Goal: Information Seeking & Learning: Compare options

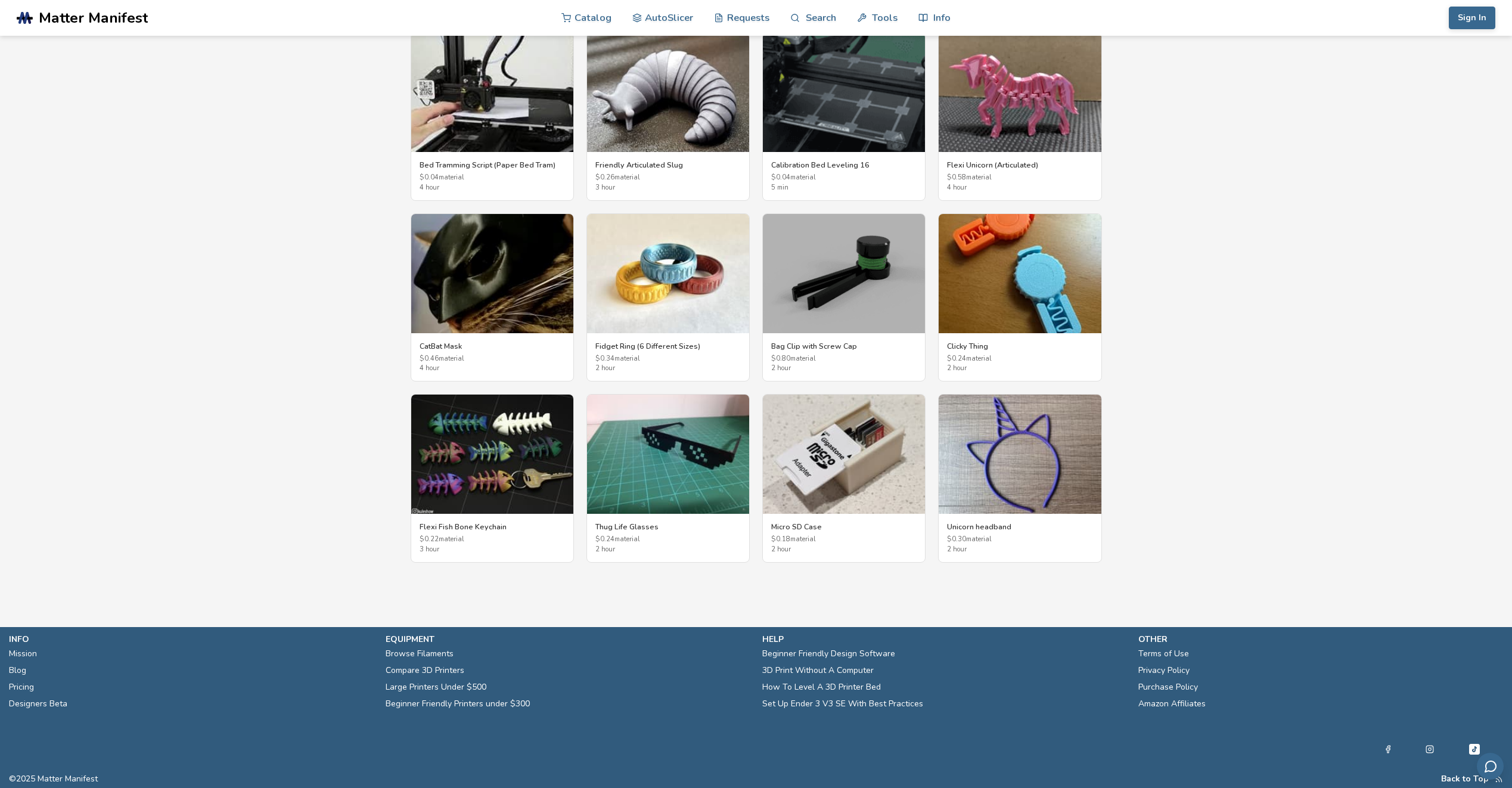
scroll to position [2009, 0]
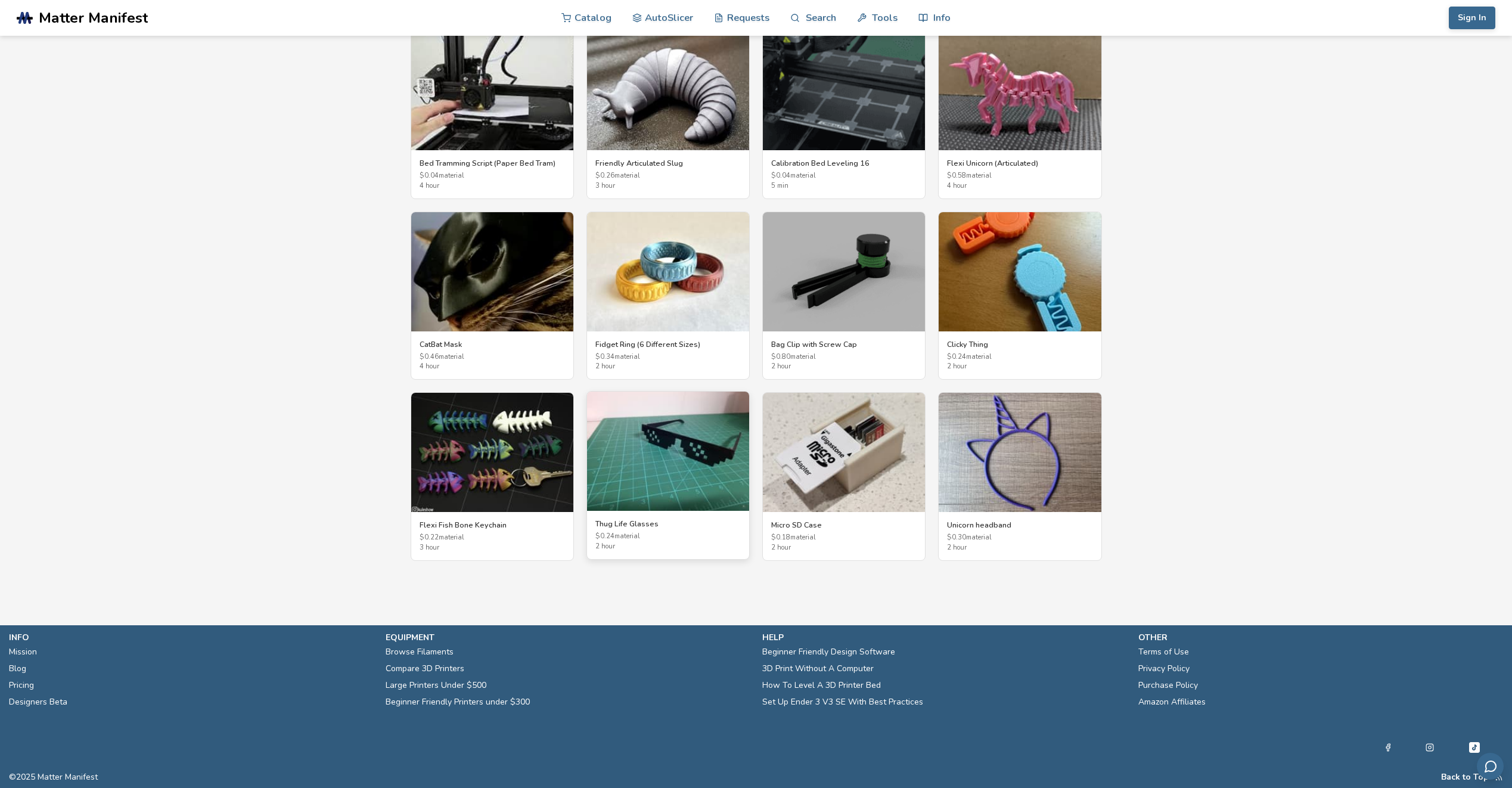
click at [711, 459] on img at bounding box center [667, 451] width 162 height 119
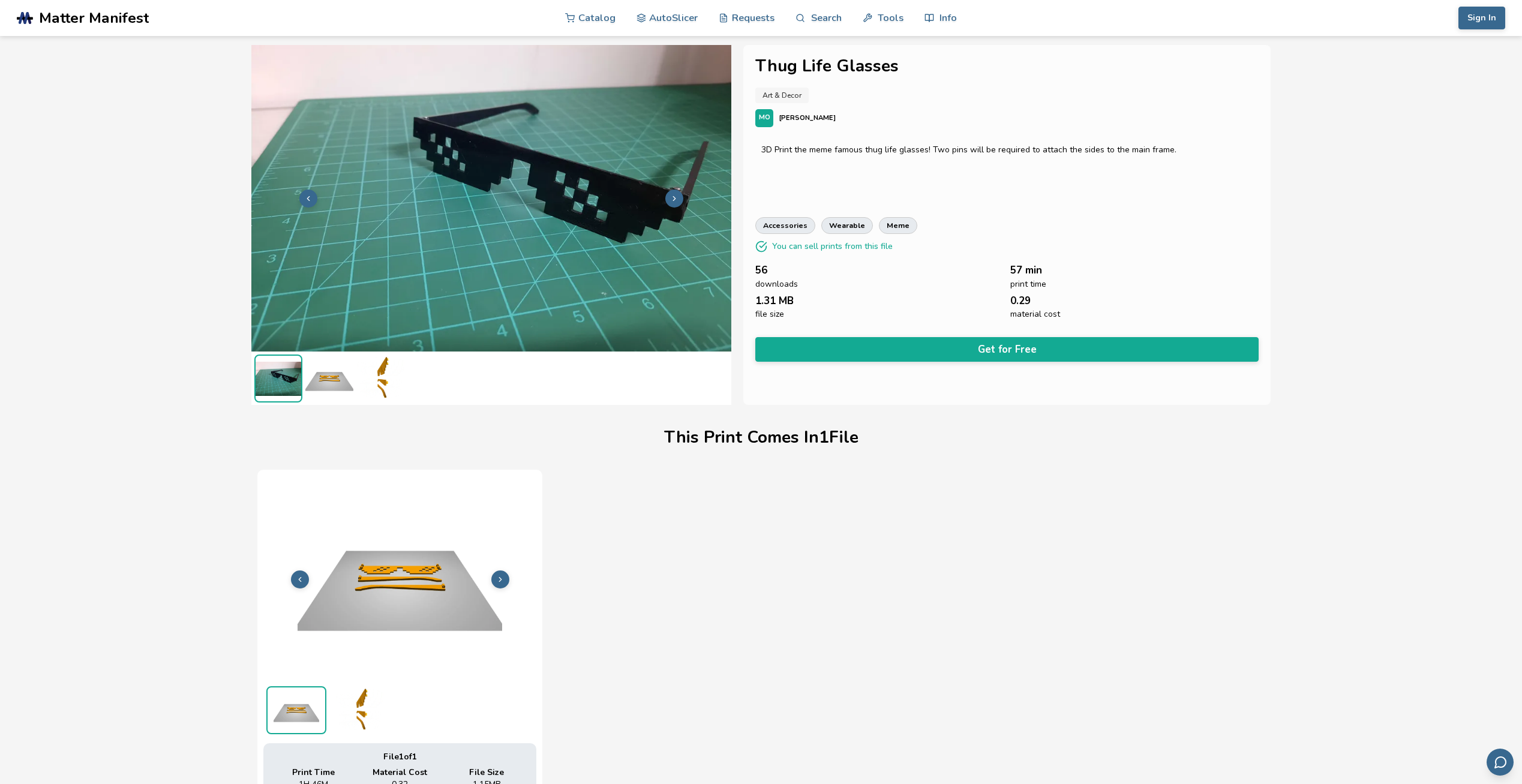
click at [678, 197] on icon at bounding box center [674, 199] width 8 height 8
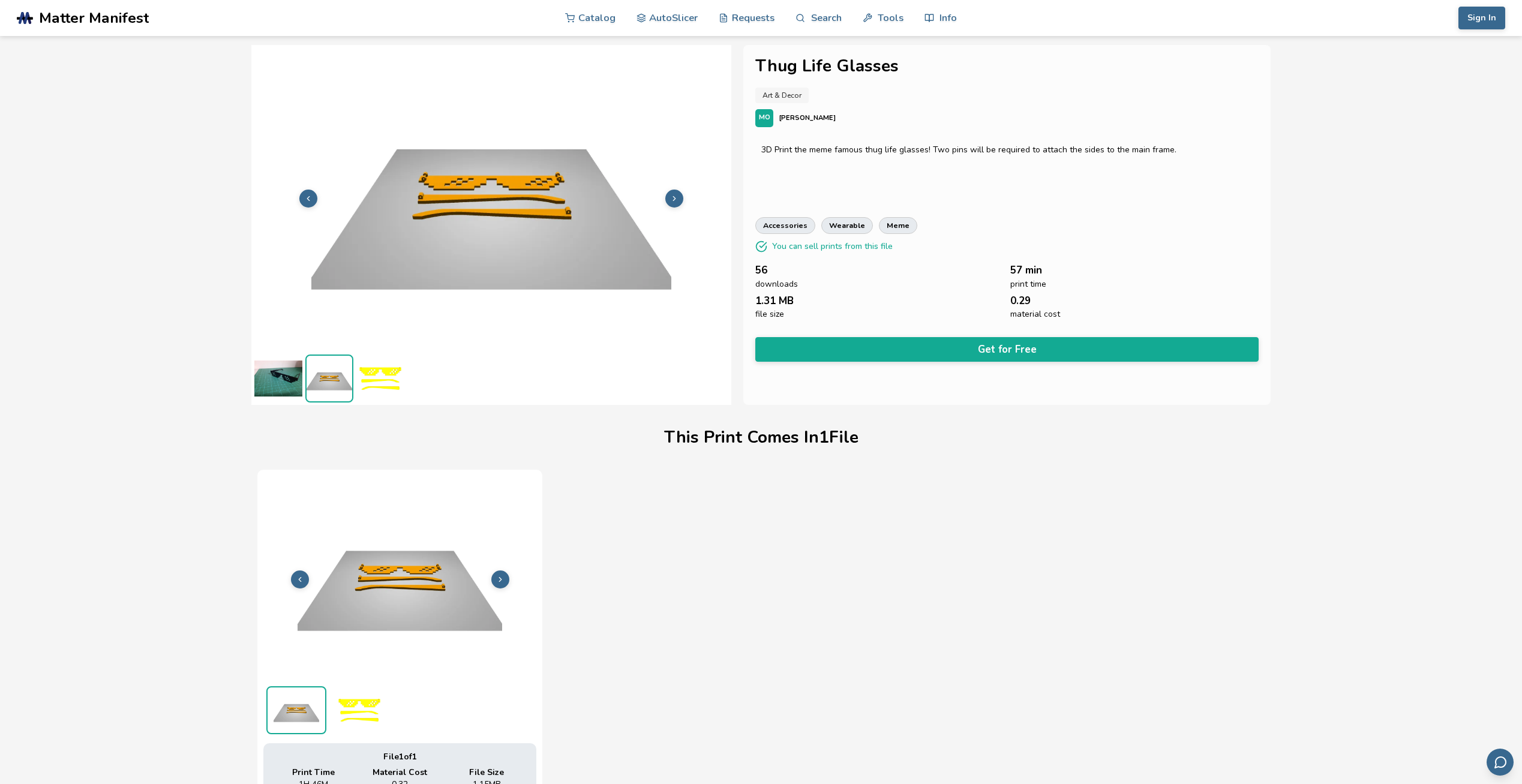
click at [678, 197] on icon at bounding box center [674, 199] width 8 height 8
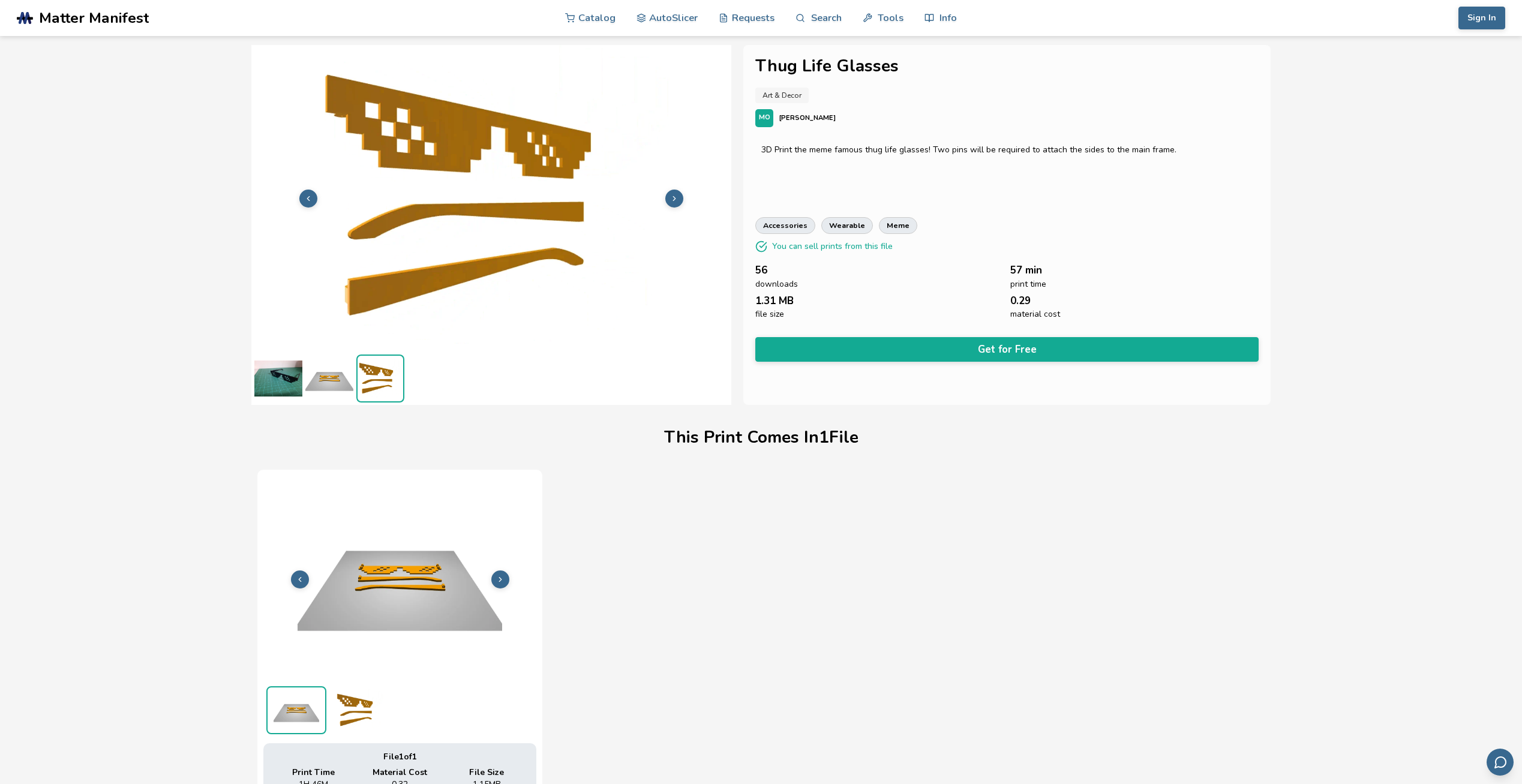
click at [678, 197] on icon at bounding box center [674, 199] width 8 height 8
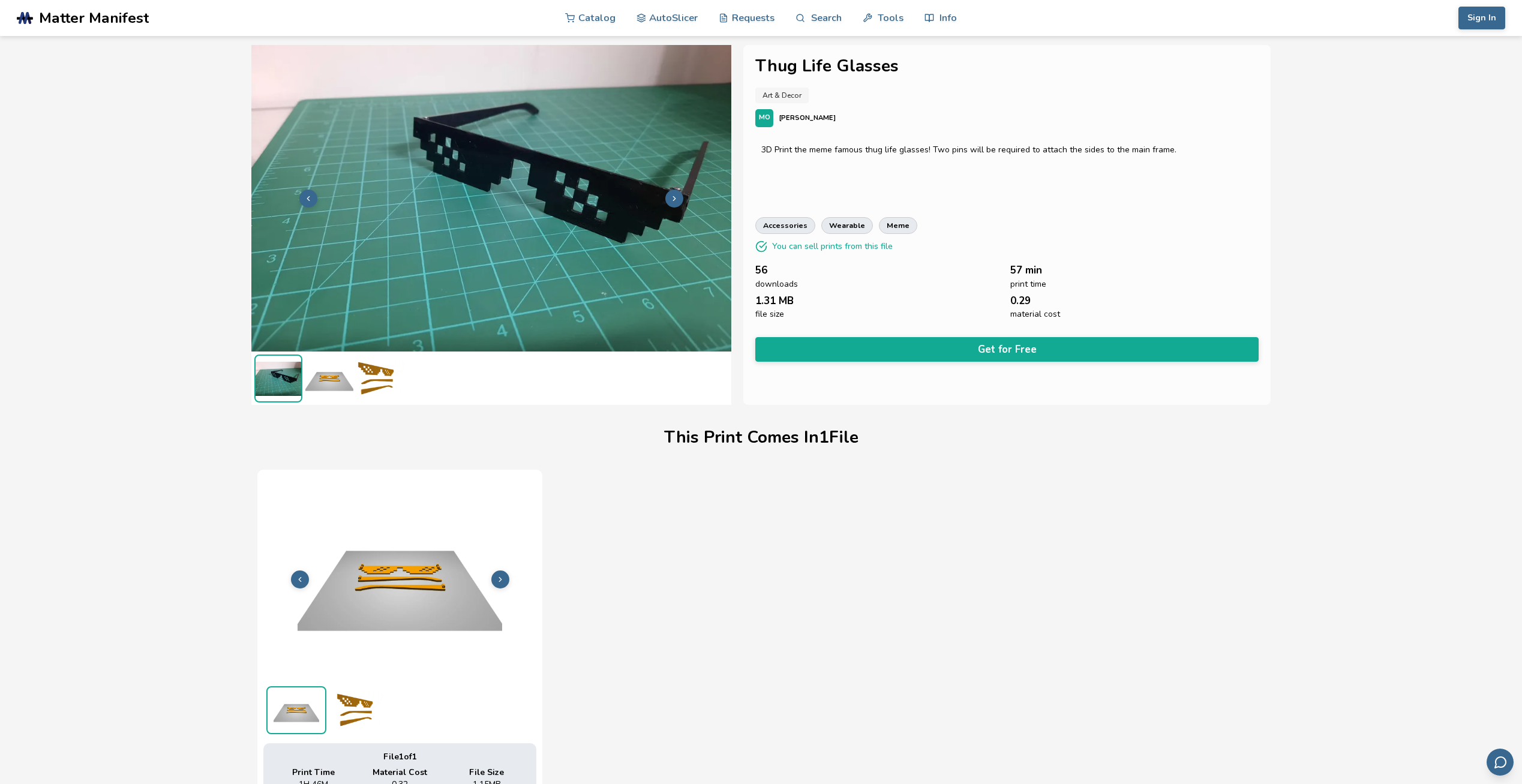
click at [678, 200] on icon at bounding box center [674, 199] width 8 height 8
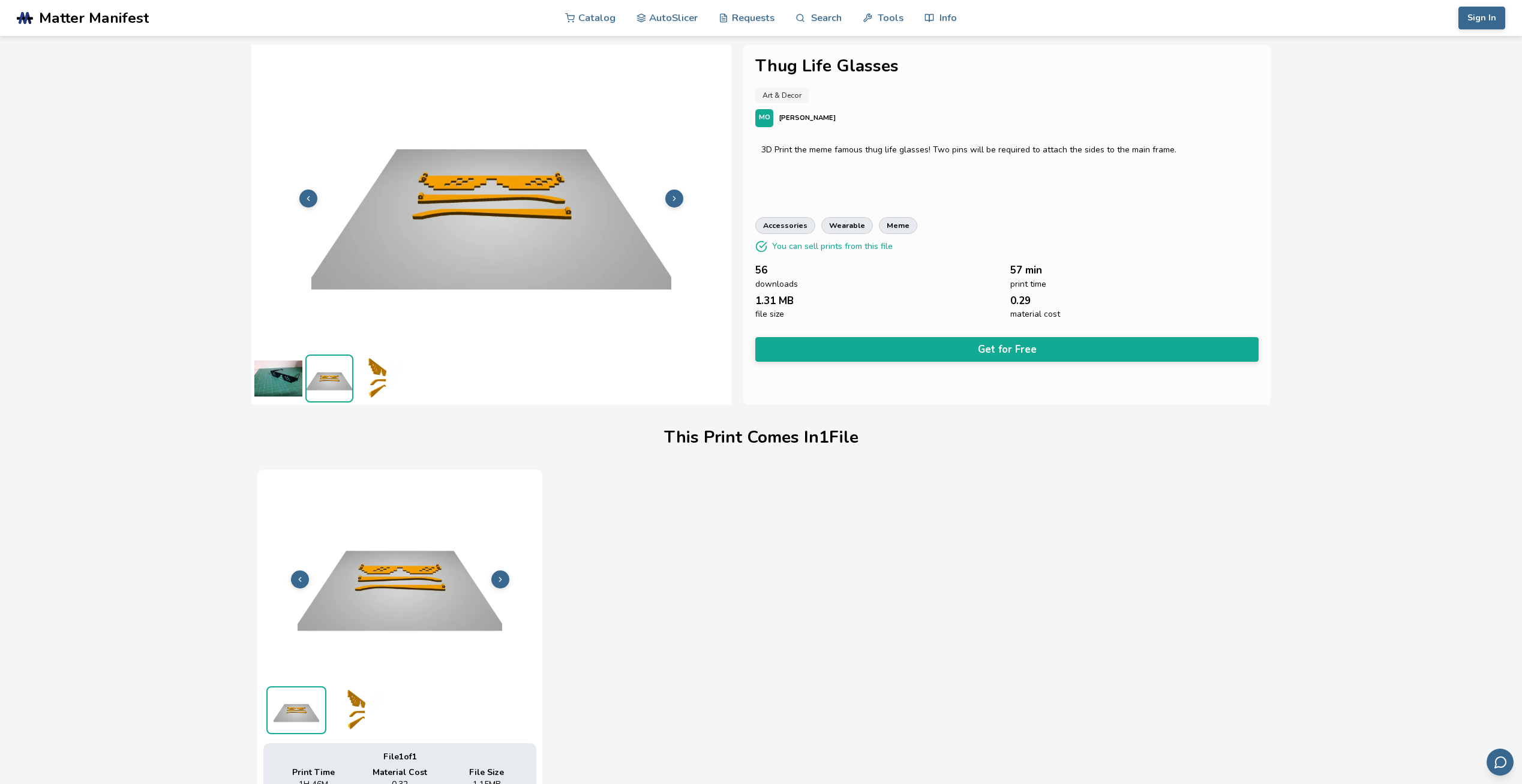
click at [678, 200] on icon at bounding box center [674, 199] width 8 height 8
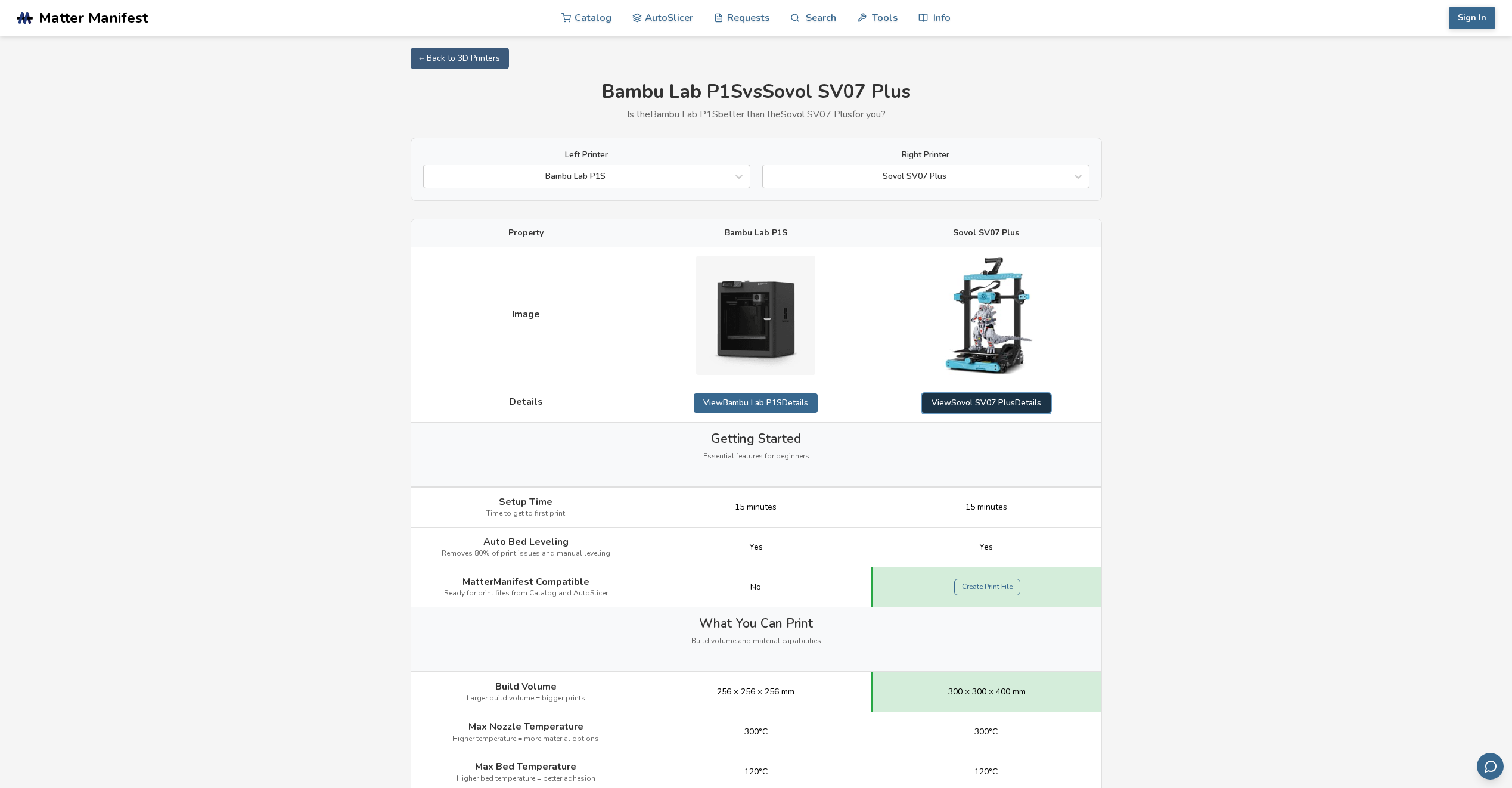
click at [981, 405] on link "View Sovol SV07 Plus Details" at bounding box center [986, 403] width 129 height 19
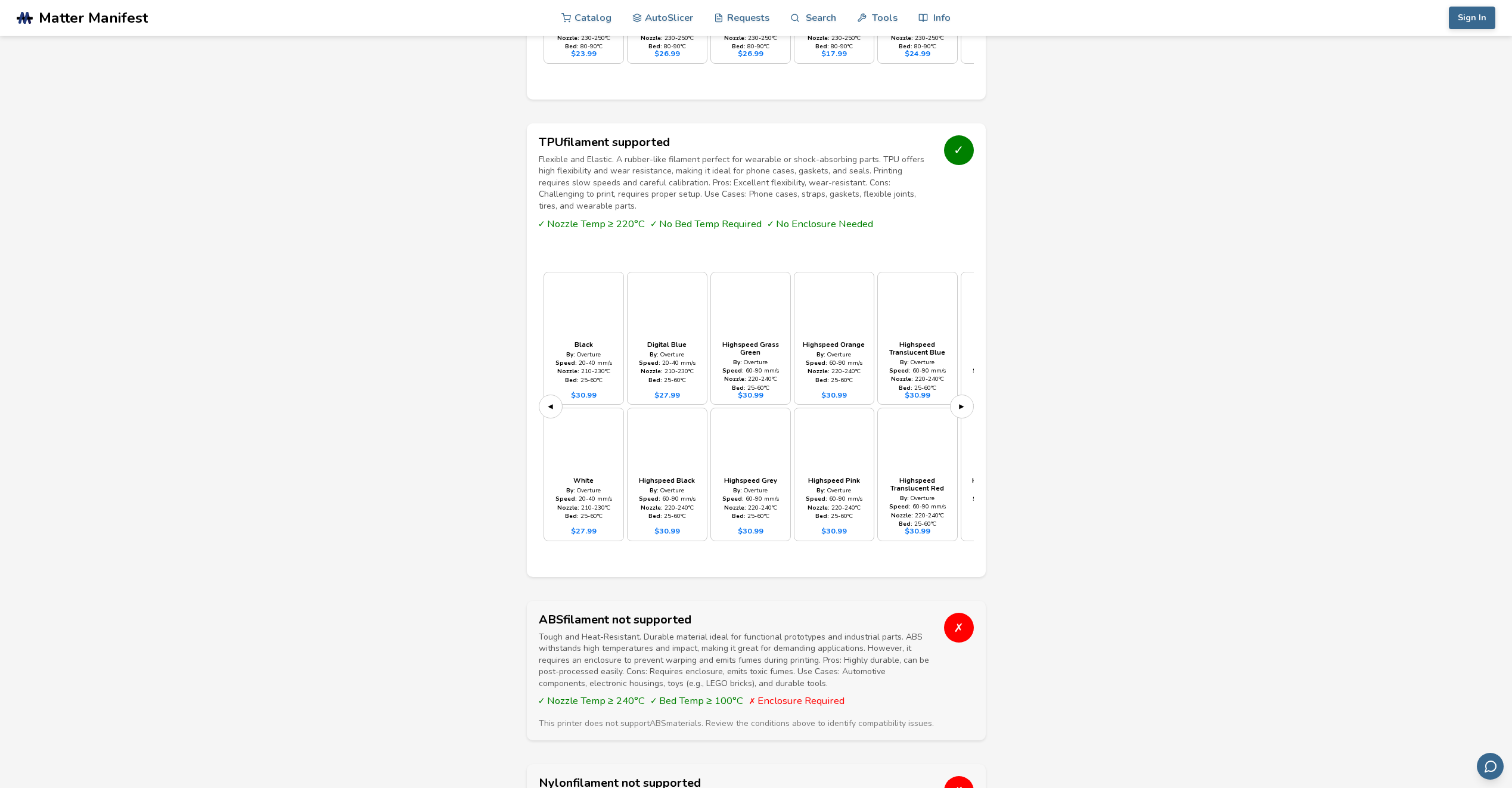
scroll to position [1907, 0]
